Goal: Task Accomplishment & Management: Use online tool/utility

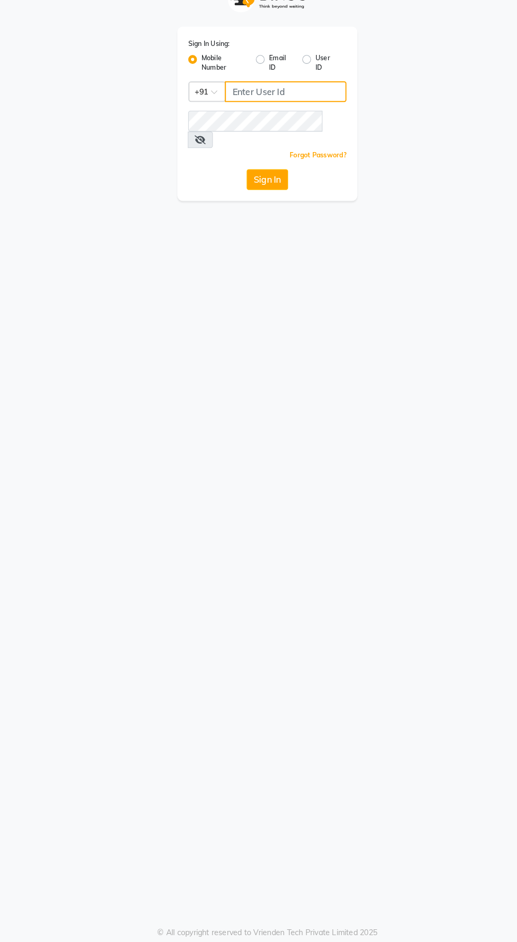
click at [270, 115] on input "Username" at bounding box center [276, 115] width 118 height 20
type input "9987786288"
click at [239, 190] on button "Sign In" at bounding box center [259, 200] width 40 height 20
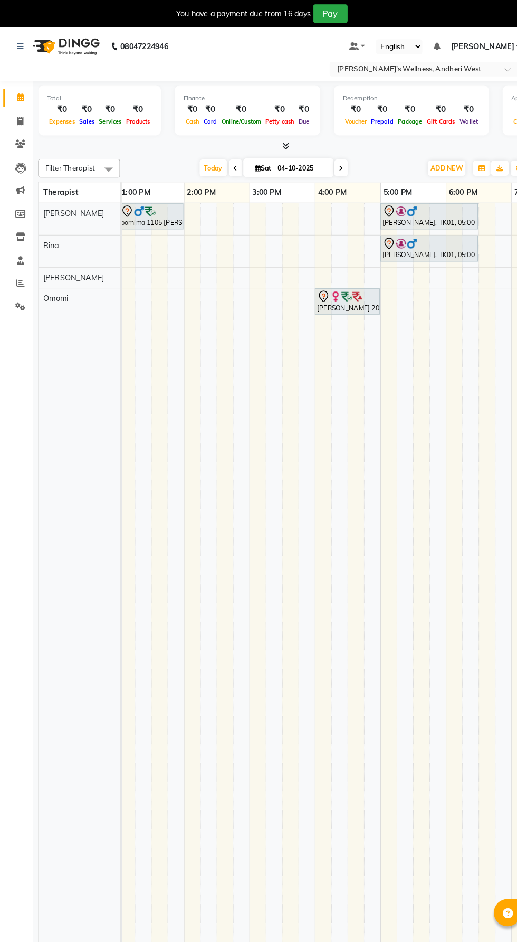
scroll to position [0, 398]
